Goal: Task Accomplishment & Management: Use online tool/utility

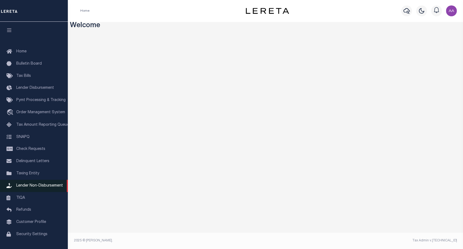
click at [42, 187] on span "Lender Non-Disbursement" at bounding box center [39, 186] width 47 height 4
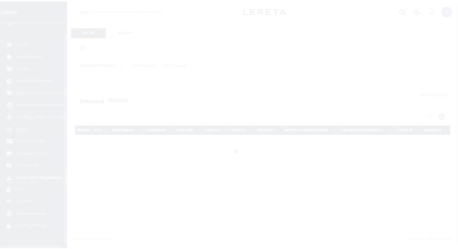
scroll to position [16, 0]
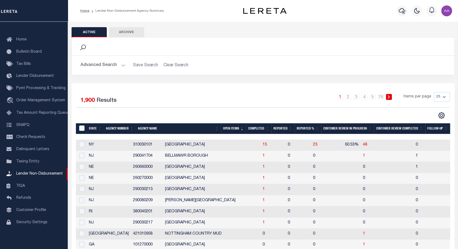
click at [261, 127] on th "Completed" at bounding box center [258, 128] width 25 height 11
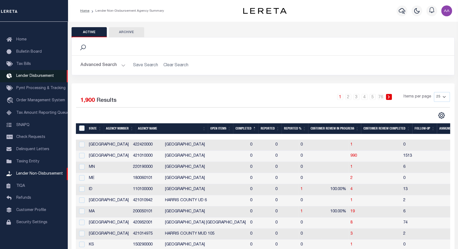
click at [37, 75] on link "Lender Disbursement" at bounding box center [34, 76] width 68 height 12
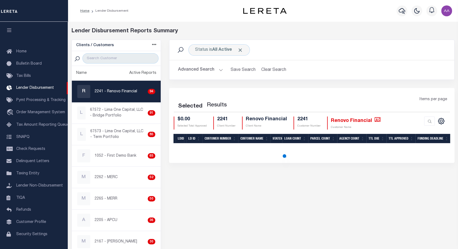
click at [11, 29] on icon "button" at bounding box center [9, 30] width 6 height 5
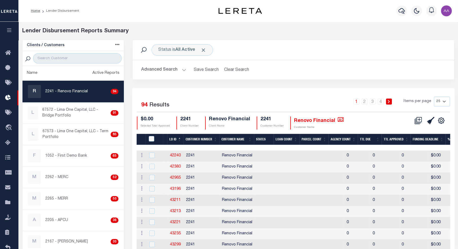
click at [175, 139] on th "LD ID" at bounding box center [175, 139] width 16 height 11
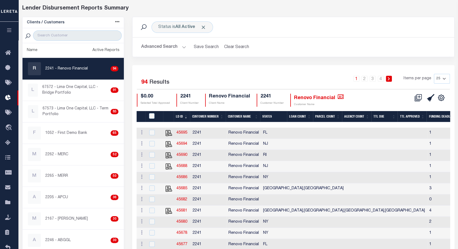
scroll to position [42, 0]
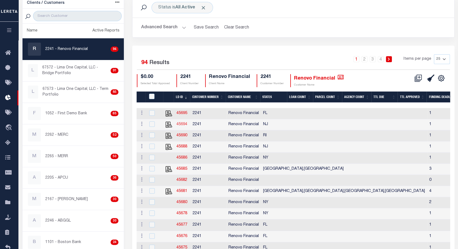
click at [182, 123] on link "45694" at bounding box center [182, 124] width 11 height 4
checkbox input "true"
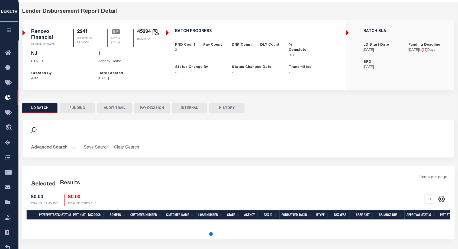
scroll to position [39, 0]
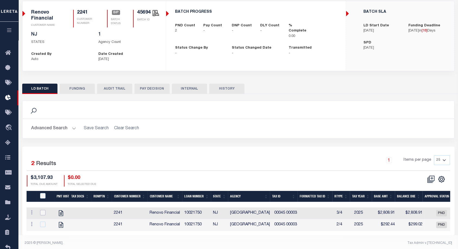
click at [41, 211] on input "checkbox" at bounding box center [42, 212] width 5 height 5
checkbox input "true"
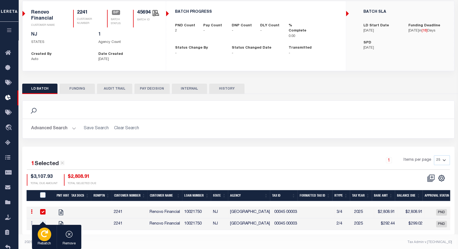
click at [47, 231] on icon "button" at bounding box center [44, 233] width 7 height 7
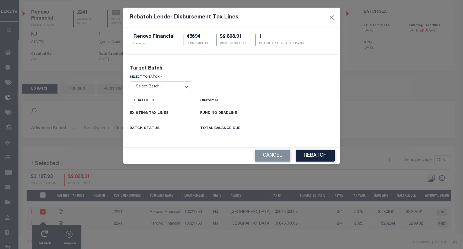
click at [150, 84] on select "- Select Batch - 26663 26855 26956 27025 27280 27289 27451 27735 27752 27755 27…" at bounding box center [161, 86] width 63 height 11
select select "45695"
click at [130, 81] on select "- Select Batch - 26663 26855 26956 27025 27280 27289 27451 27735 27752 27755 27…" at bounding box center [161, 86] width 63 height 11
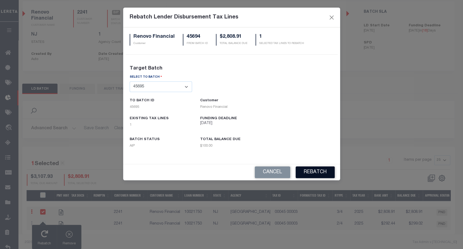
click at [314, 167] on button "REBATCH" at bounding box center [315, 172] width 39 height 12
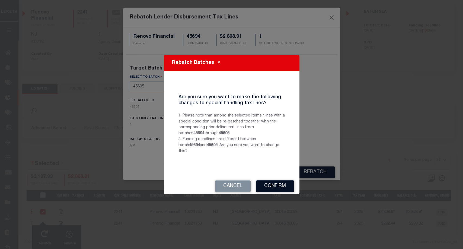
click at [280, 184] on button "Confirm" at bounding box center [275, 186] width 38 height 12
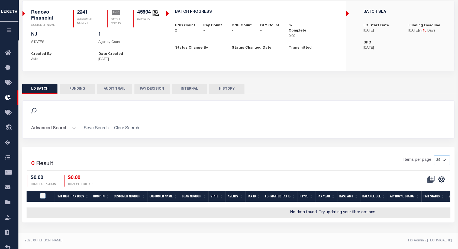
click at [117, 85] on button "AUDIT TRAIL" at bounding box center [114, 89] width 35 height 10
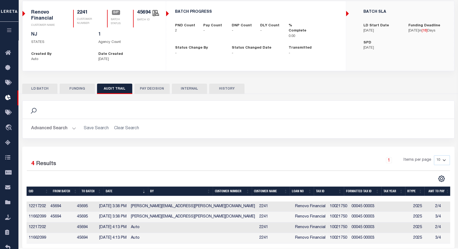
scroll to position [57, 0]
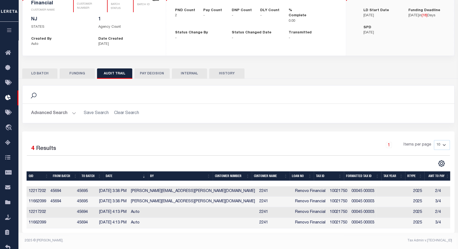
click at [231, 71] on button "HISTORY" at bounding box center [226, 73] width 35 height 10
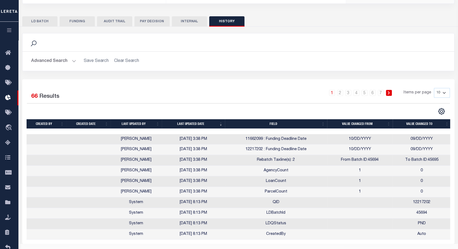
scroll to position [120, 0]
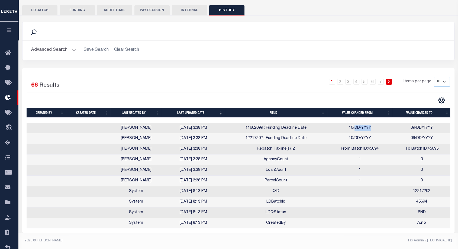
drag, startPoint x: 355, startPoint y: 123, endPoint x: 380, endPoint y: 124, distance: 25.2
click at [380, 124] on td "10/DD/YYYY" at bounding box center [360, 128] width 66 height 11
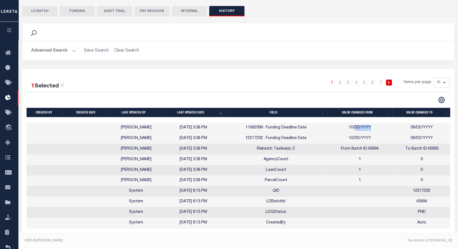
click at [380, 124] on td "10/DD/YYYY" at bounding box center [360, 128] width 66 height 11
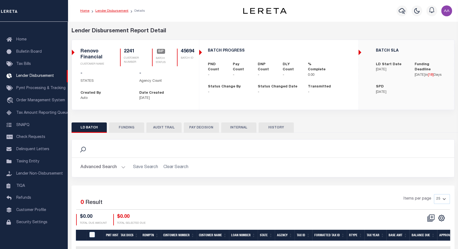
click at [115, 9] on link "Lender Disbursement" at bounding box center [111, 10] width 33 height 3
checkbox input "true"
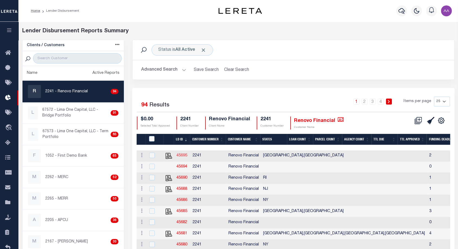
click at [179, 156] on link "45695" at bounding box center [182, 155] width 11 height 4
checkbox input "true"
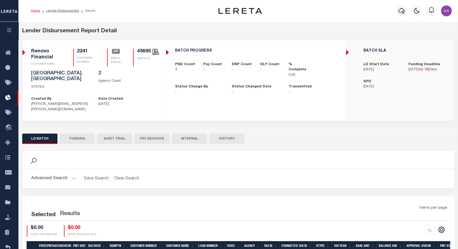
scroll to position [39, 0]
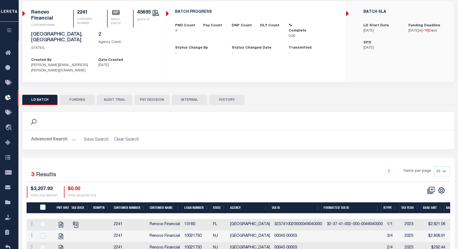
click at [230, 95] on button "HISTORY" at bounding box center [226, 100] width 35 height 10
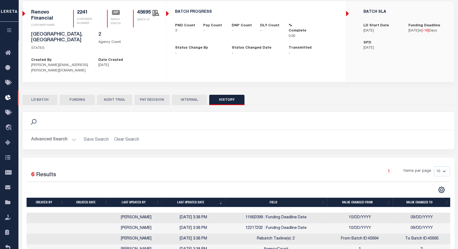
scroll to position [78, 0]
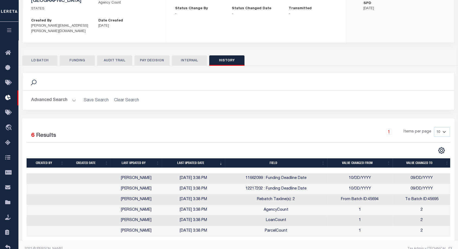
click at [33, 55] on button "LD BATCH" at bounding box center [39, 60] width 35 height 10
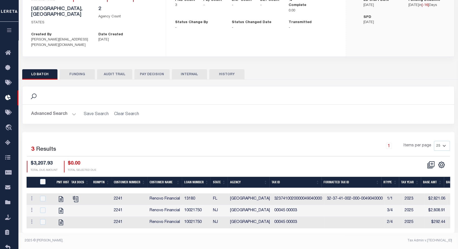
scroll to position [57, 0]
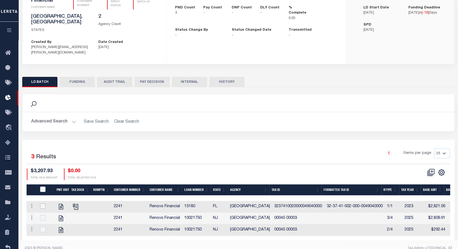
click at [44, 203] on input "checkbox" at bounding box center [42, 205] width 5 height 5
checkbox input "true"
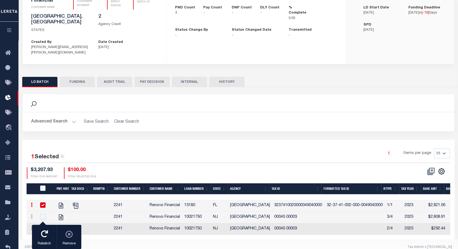
scroll to position [56, 0]
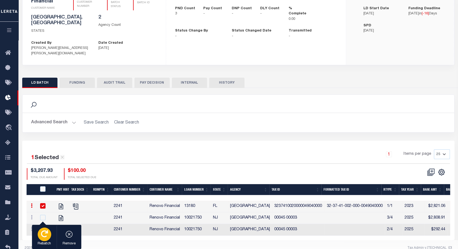
click at [44, 239] on div "button" at bounding box center [45, 234] width 14 height 14
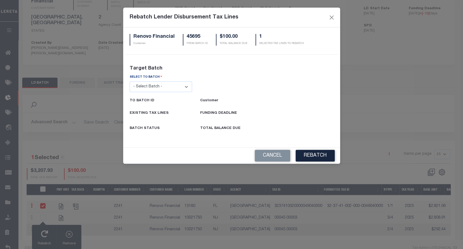
click at [154, 85] on select "- Select Batch - 26663 26855 26956 27025 27280 27289 27451 27735 27752 27755 27…" at bounding box center [161, 86] width 63 height 11
select select "45694"
click at [130, 81] on select "- Select Batch - 26663 26855 26956 27025 27280 27289 27451 27735 27752 27755 27…" at bounding box center [161, 86] width 63 height 11
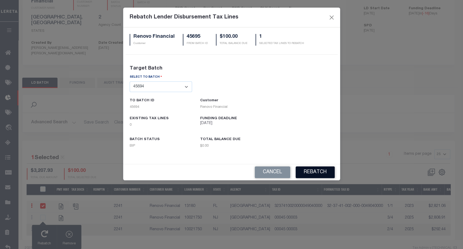
click at [308, 171] on button "REBATCH" at bounding box center [315, 172] width 39 height 12
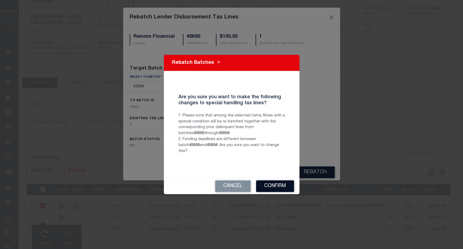
click at [282, 181] on button "Confirm" at bounding box center [275, 186] width 38 height 12
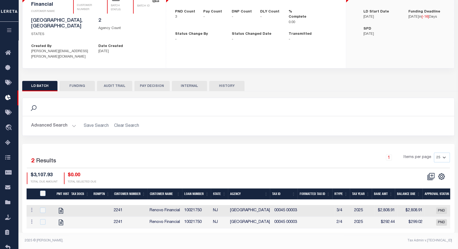
scroll to position [45, 0]
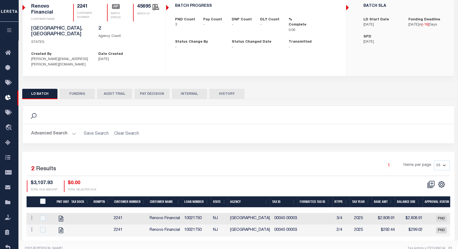
click at [116, 89] on button "AUDIT TRAIL" at bounding box center [114, 94] width 35 height 10
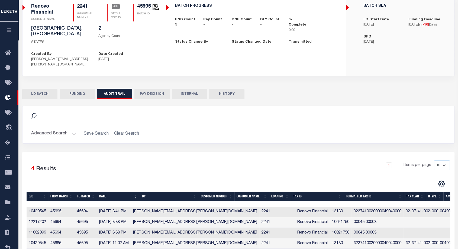
click at [228, 89] on button "HISTORY" at bounding box center [226, 94] width 35 height 10
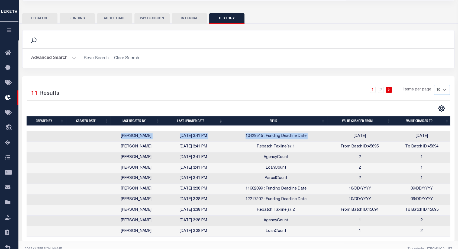
scroll to position [0, 1]
drag, startPoint x: 345, startPoint y: 126, endPoint x: 461, endPoint y: 124, distance: 115.5
click at [458, 124] on html "Home Lender Disbursement Details Profile" at bounding box center [229, 68] width 458 height 377
click at [383, 152] on td "2" at bounding box center [360, 157] width 66 height 11
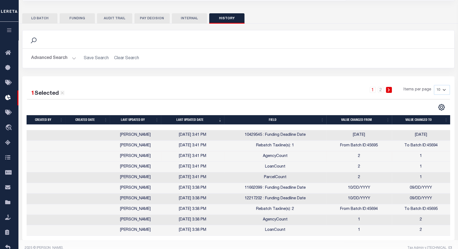
scroll to position [119, 0]
